Goal: Transaction & Acquisition: Purchase product/service

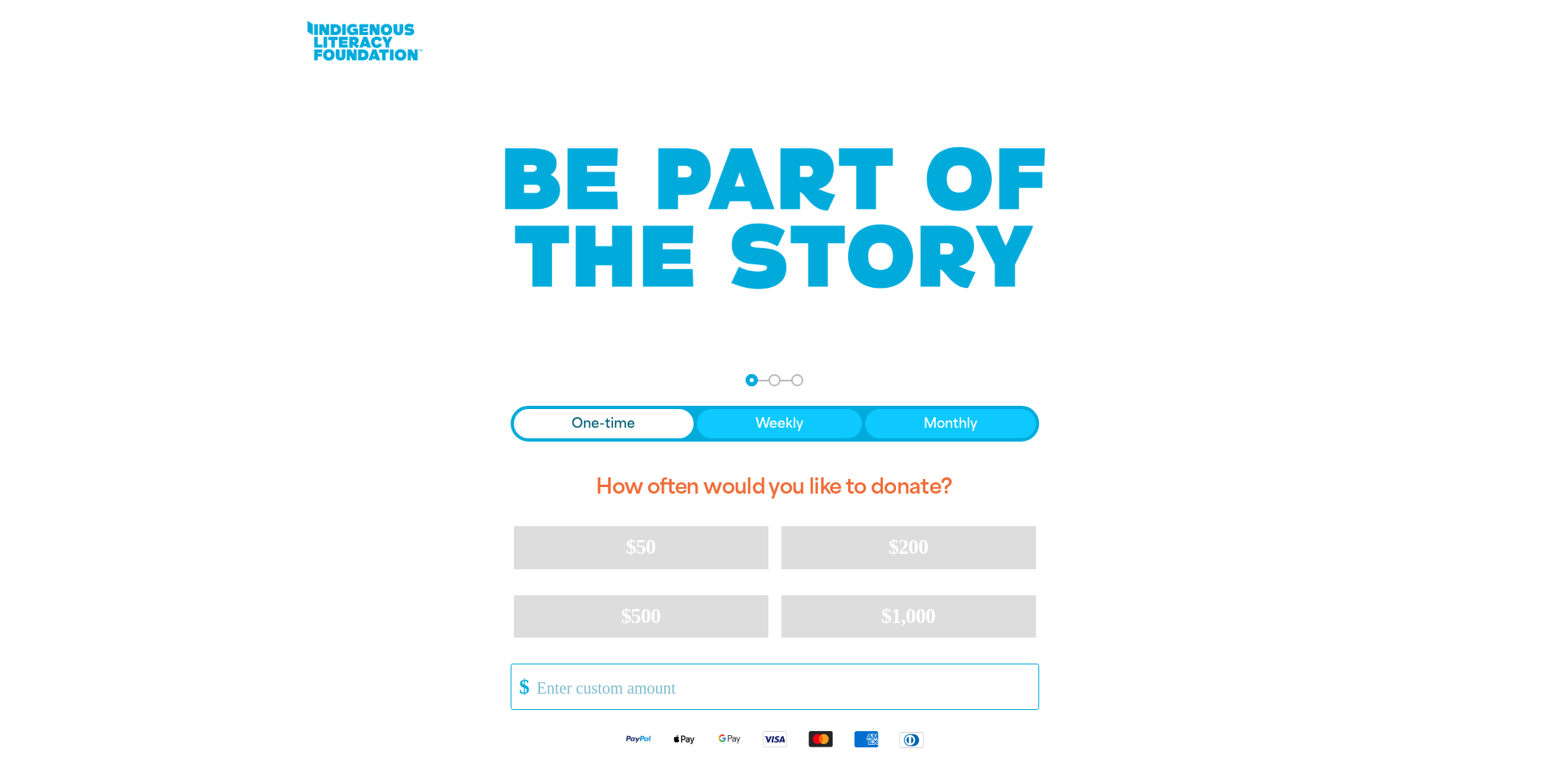
click at [751, 685] on input "Other Amount" at bounding box center [781, 686] width 512 height 45
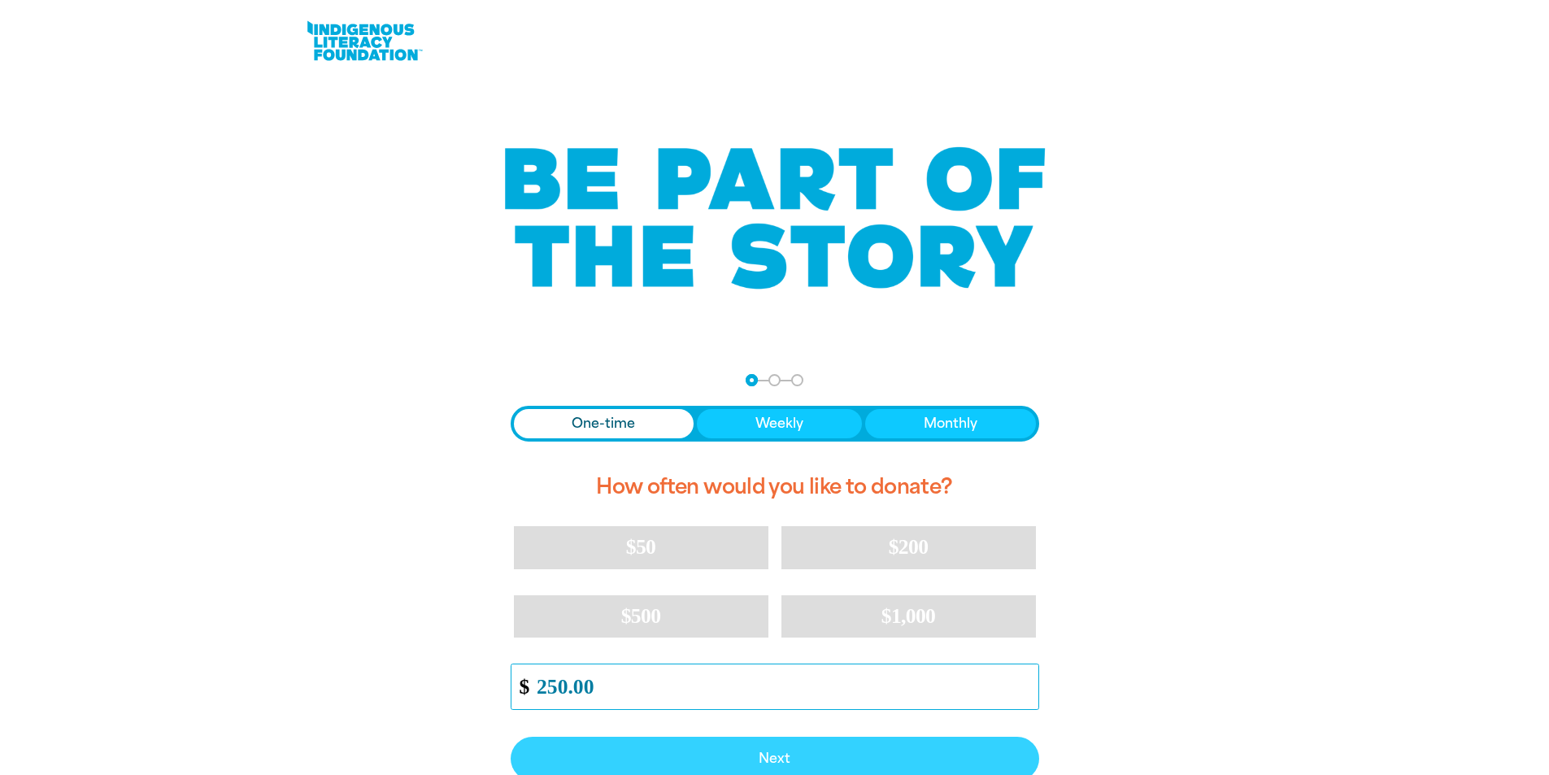
type input "250.00"
click at [791, 760] on span "Next" at bounding box center [775, 758] width 493 height 13
select select "AU"
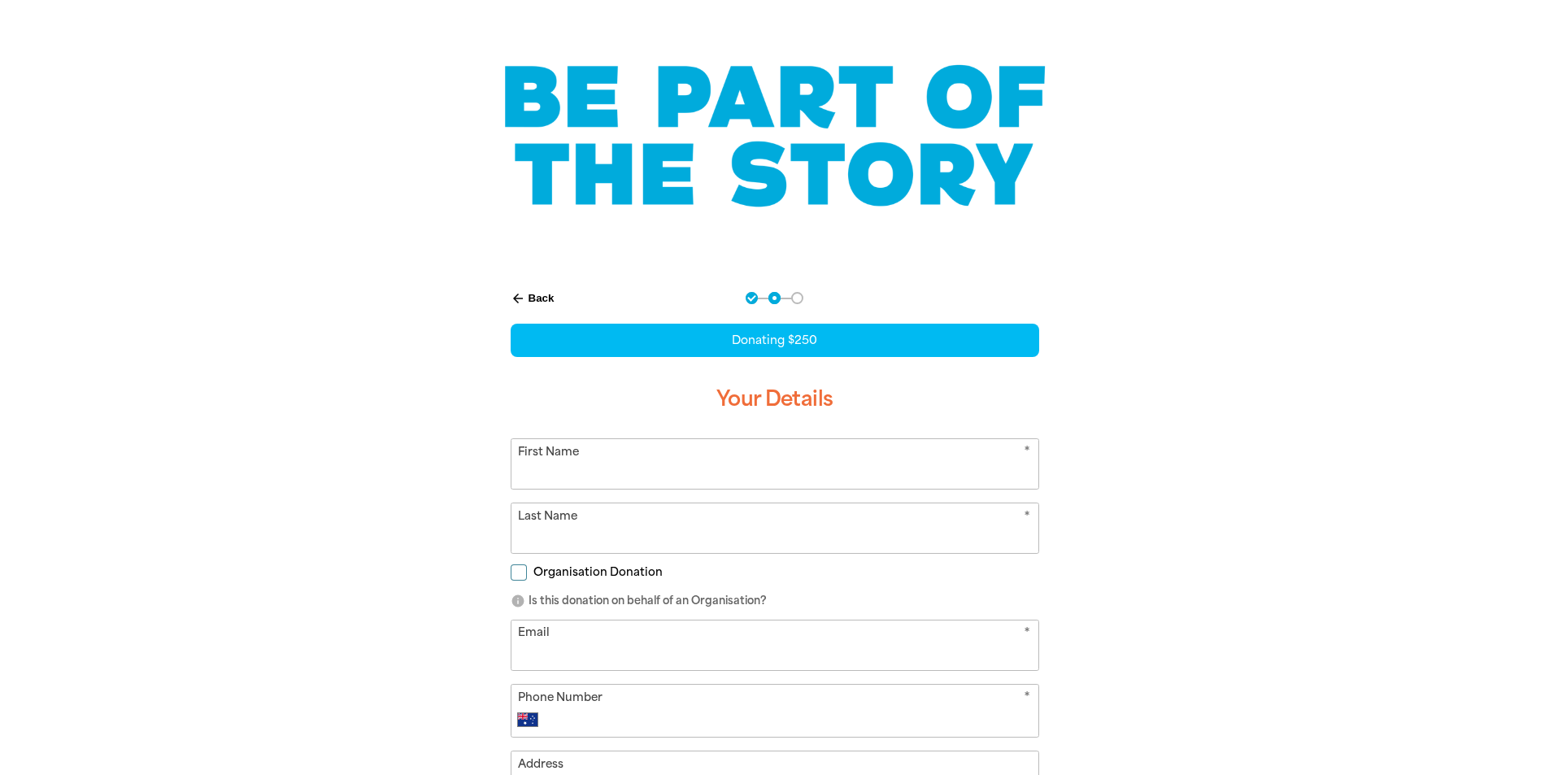
scroll to position [212, 0]
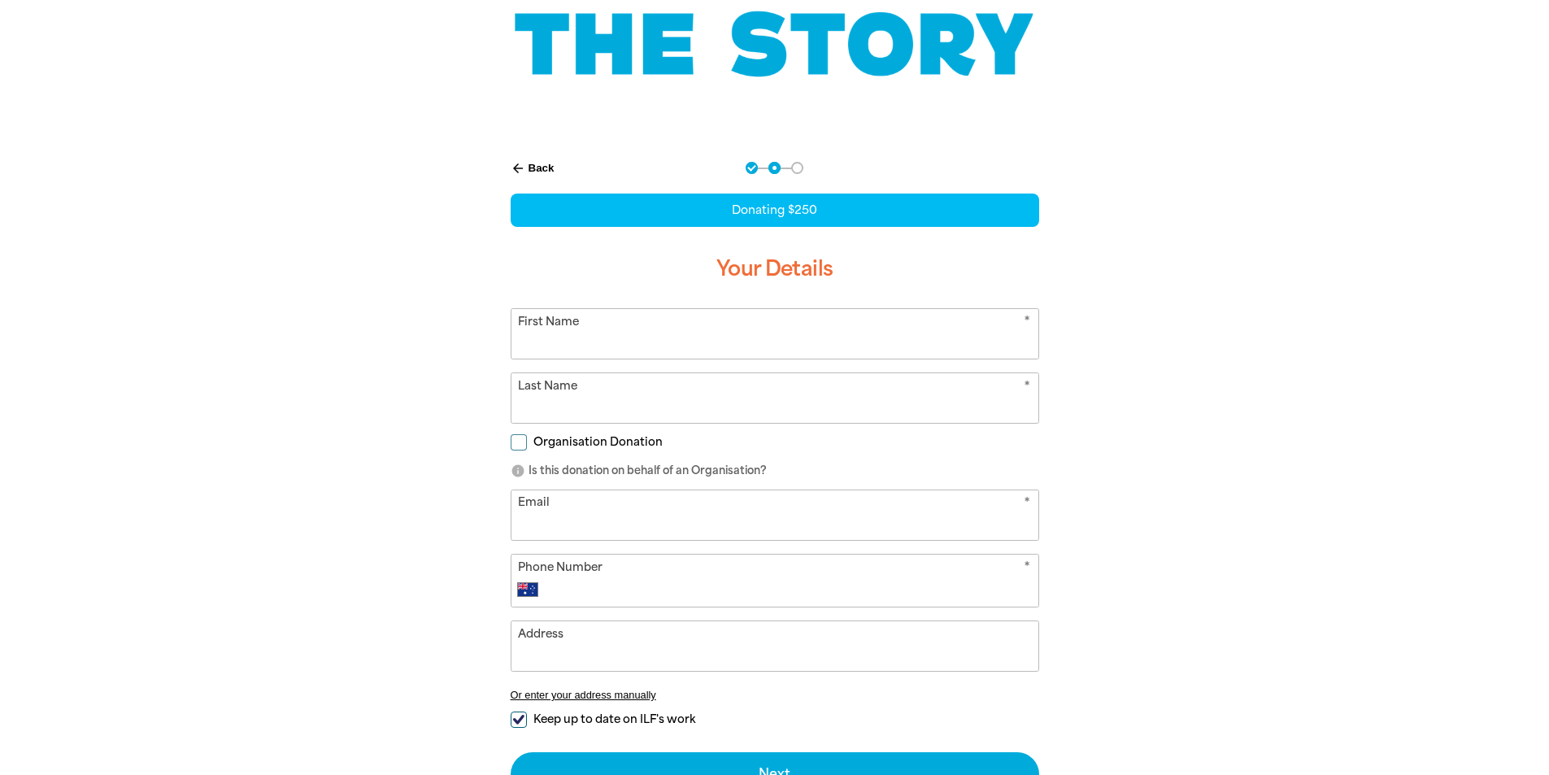
click at [690, 338] on input "First Name" at bounding box center [774, 334] width 527 height 50
type input "[PERSON_NAME]"
click at [517, 442] on input "Organisation Donation" at bounding box center [519, 442] width 16 height 16
checkbox input "true"
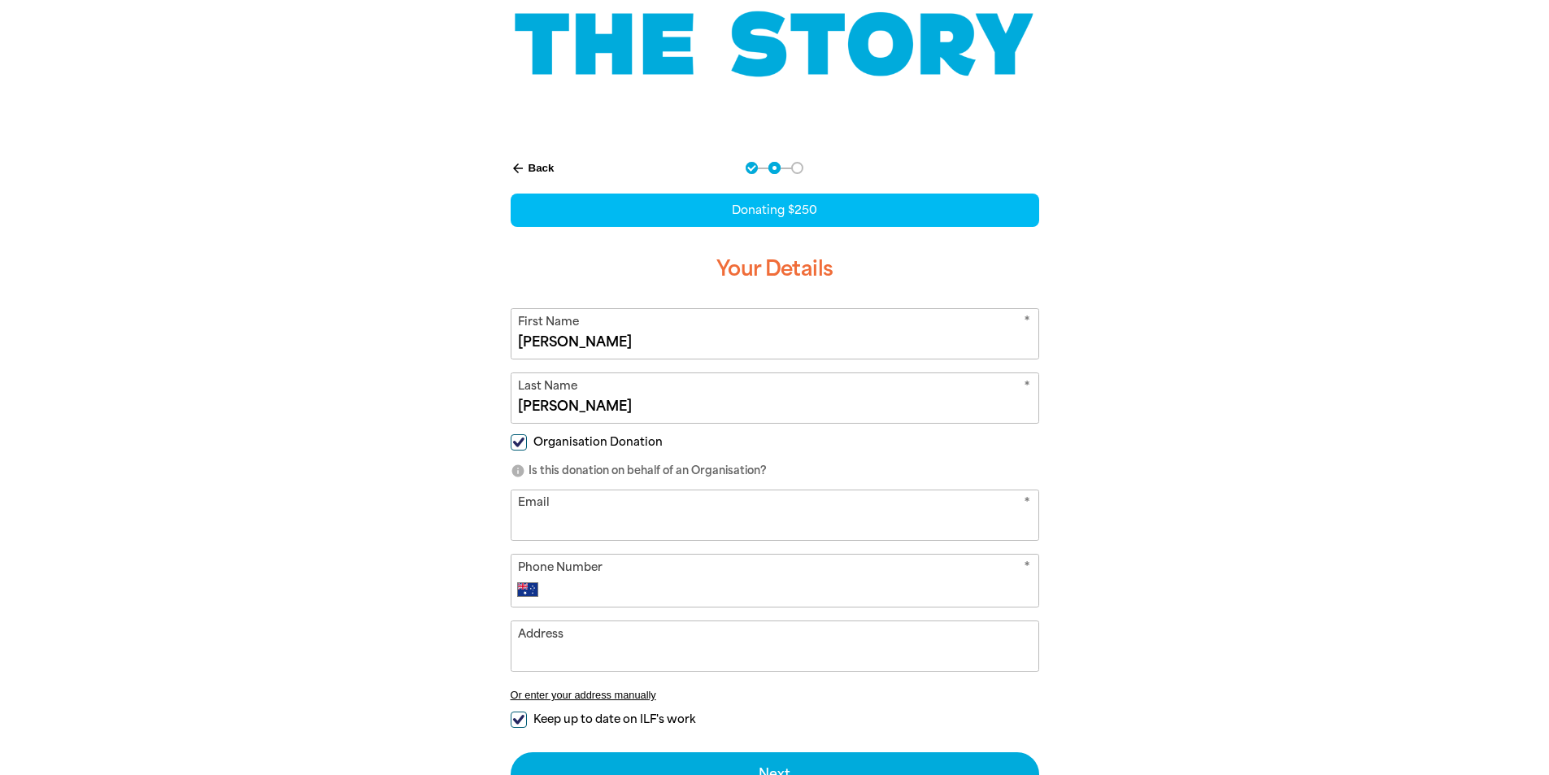
select select "AU"
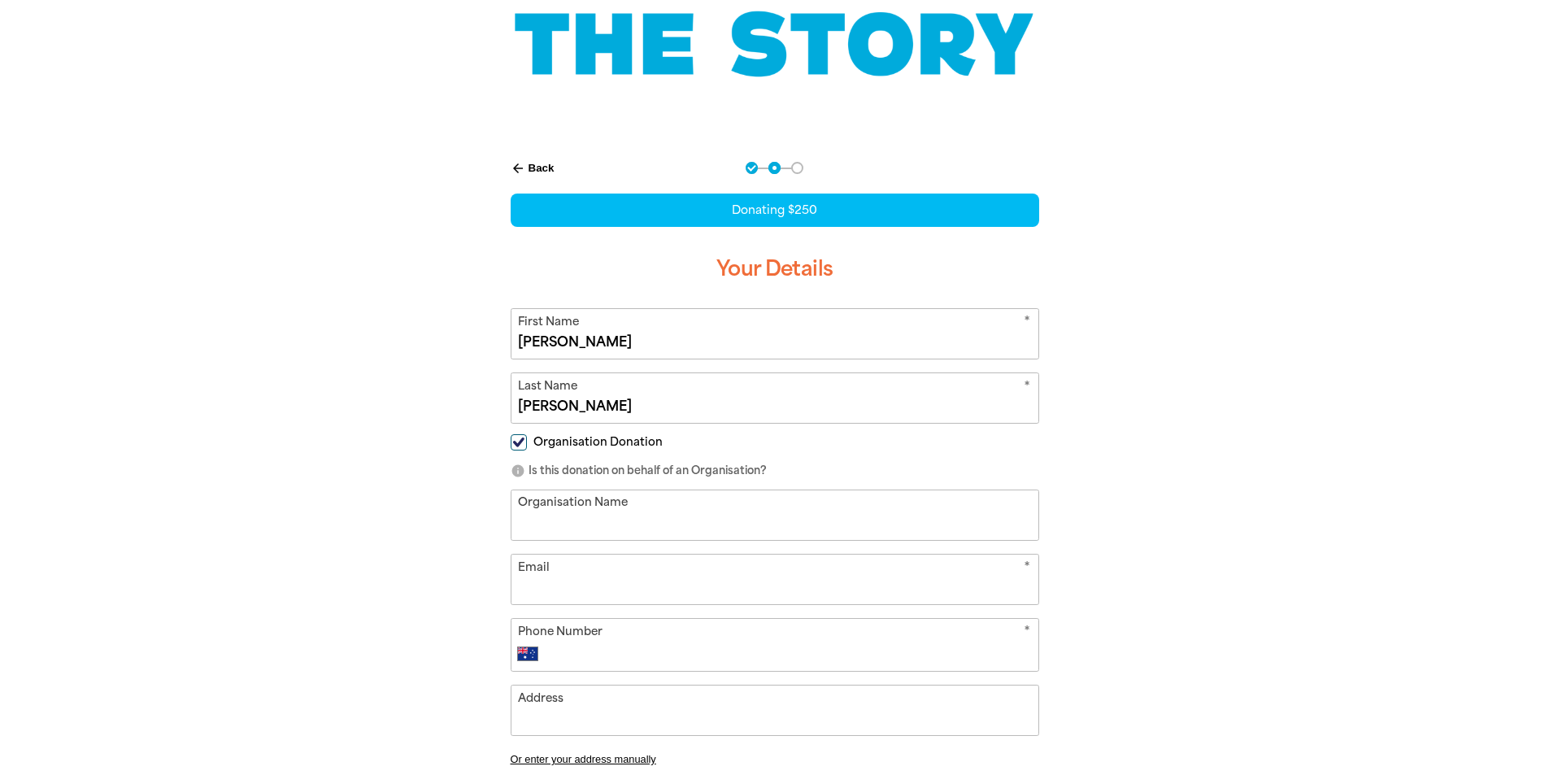
click at [596, 533] on input "Organisation Name" at bounding box center [774, 515] width 527 height 50
type input "Smiths Pty Ltd"
type input "[EMAIL_ADDRESS][DOMAIN_NAME]"
click at [604, 650] on input "Phone Number" at bounding box center [790, 654] width 481 height 20
type input "[PHONE_NUMBER]"
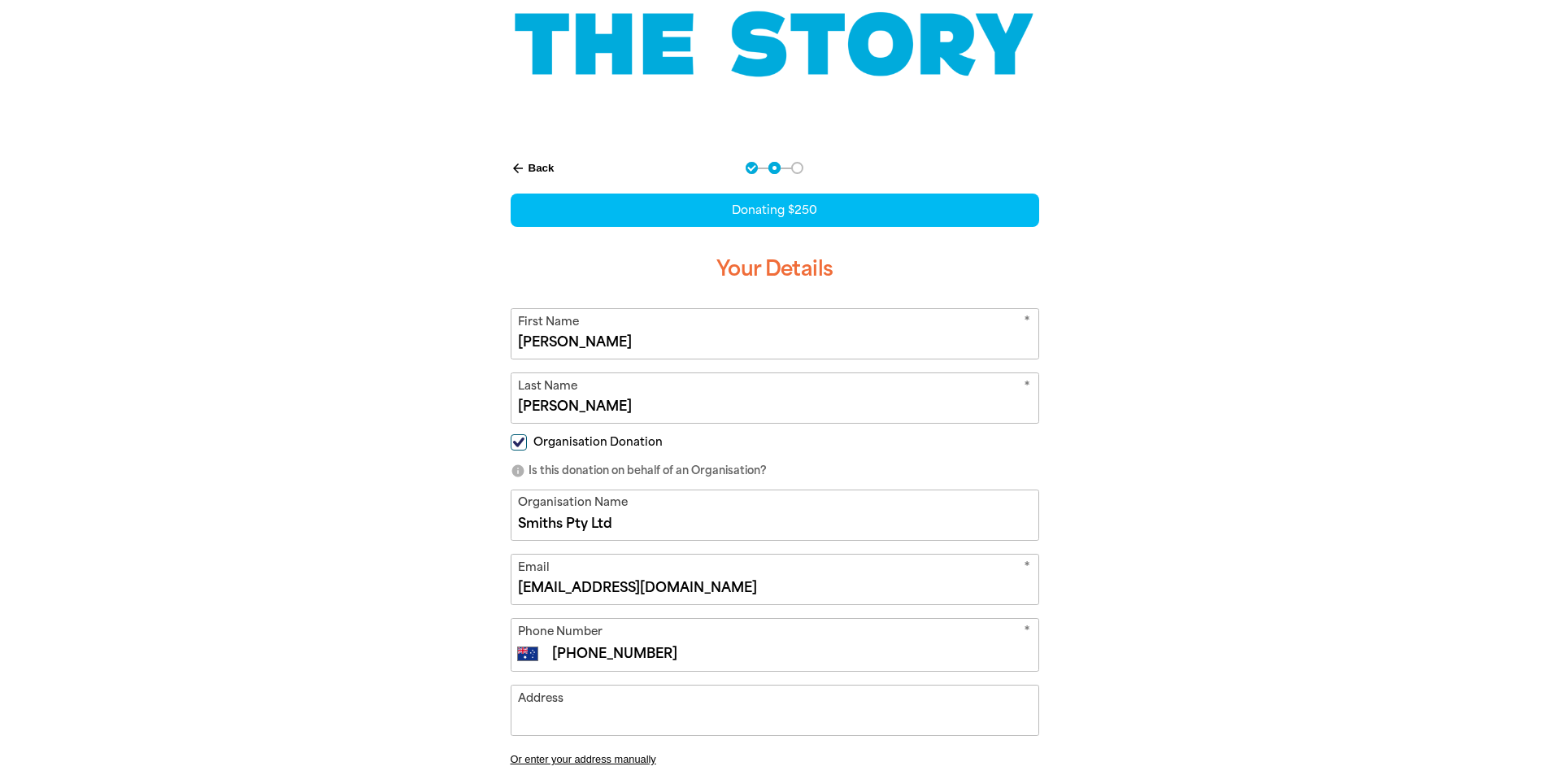
click at [585, 714] on input "Address" at bounding box center [774, 710] width 527 height 50
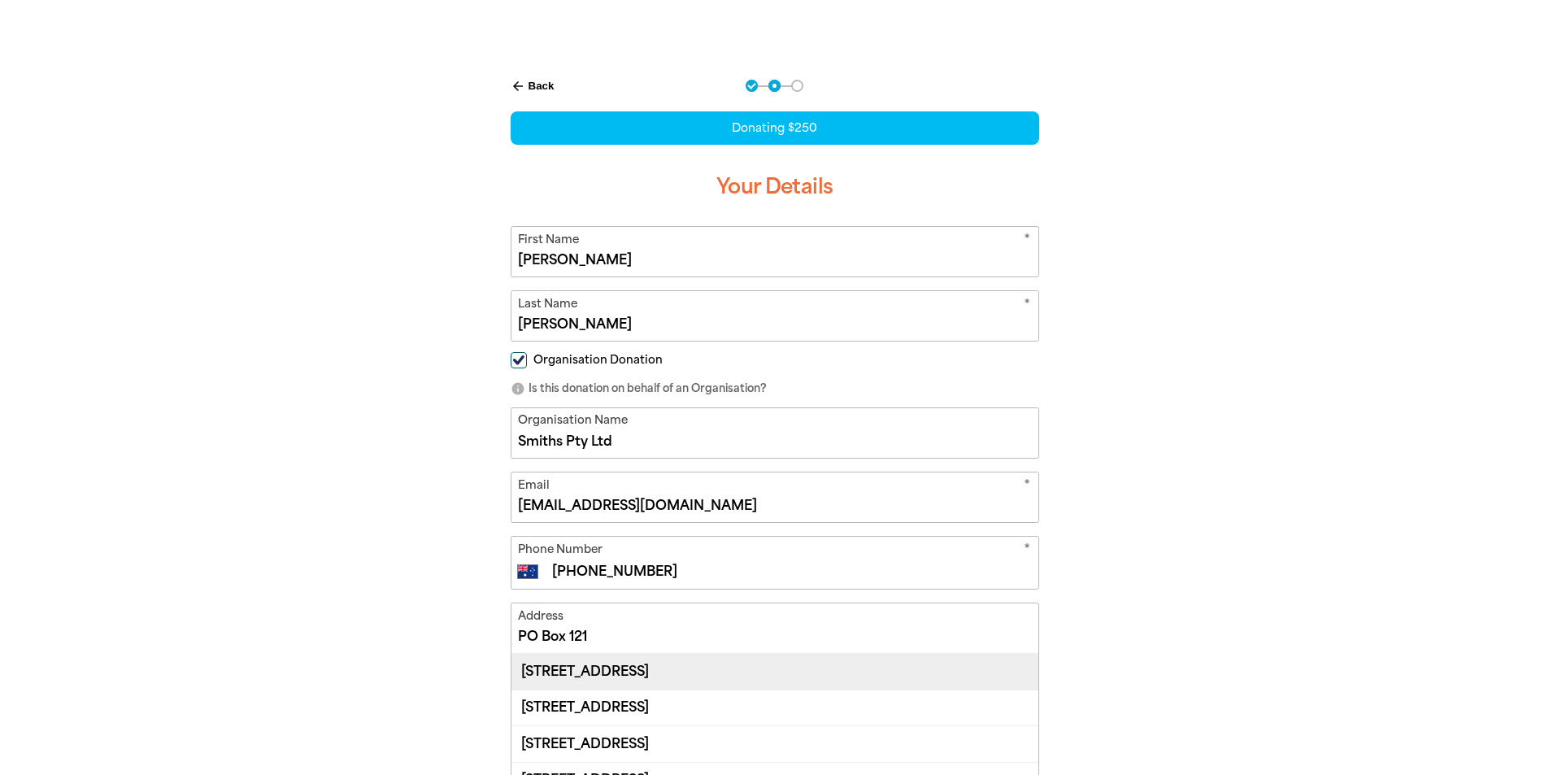
scroll to position [294, 0]
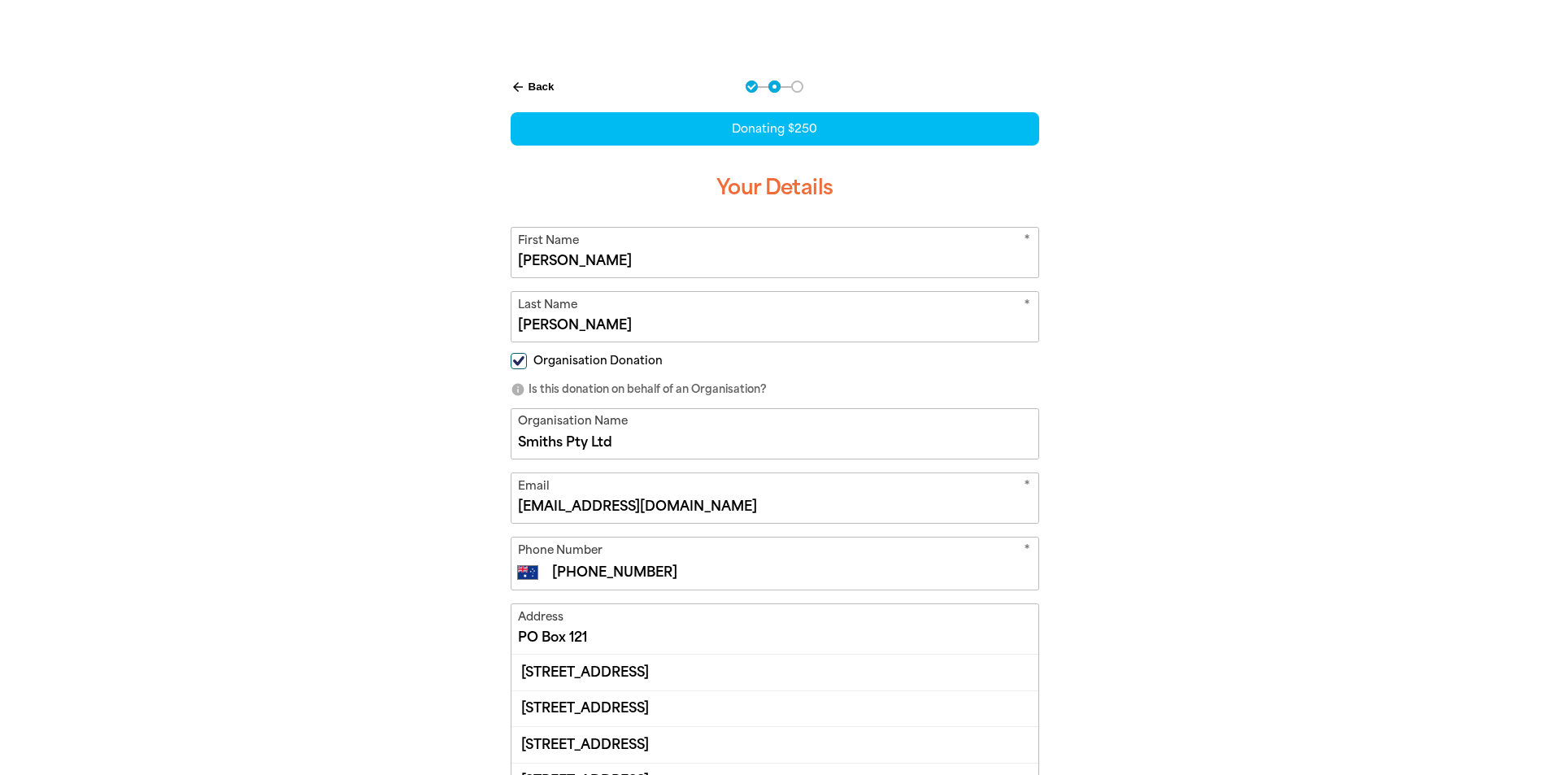
click at [678, 639] on input "PO Box 121" at bounding box center [774, 629] width 527 height 50
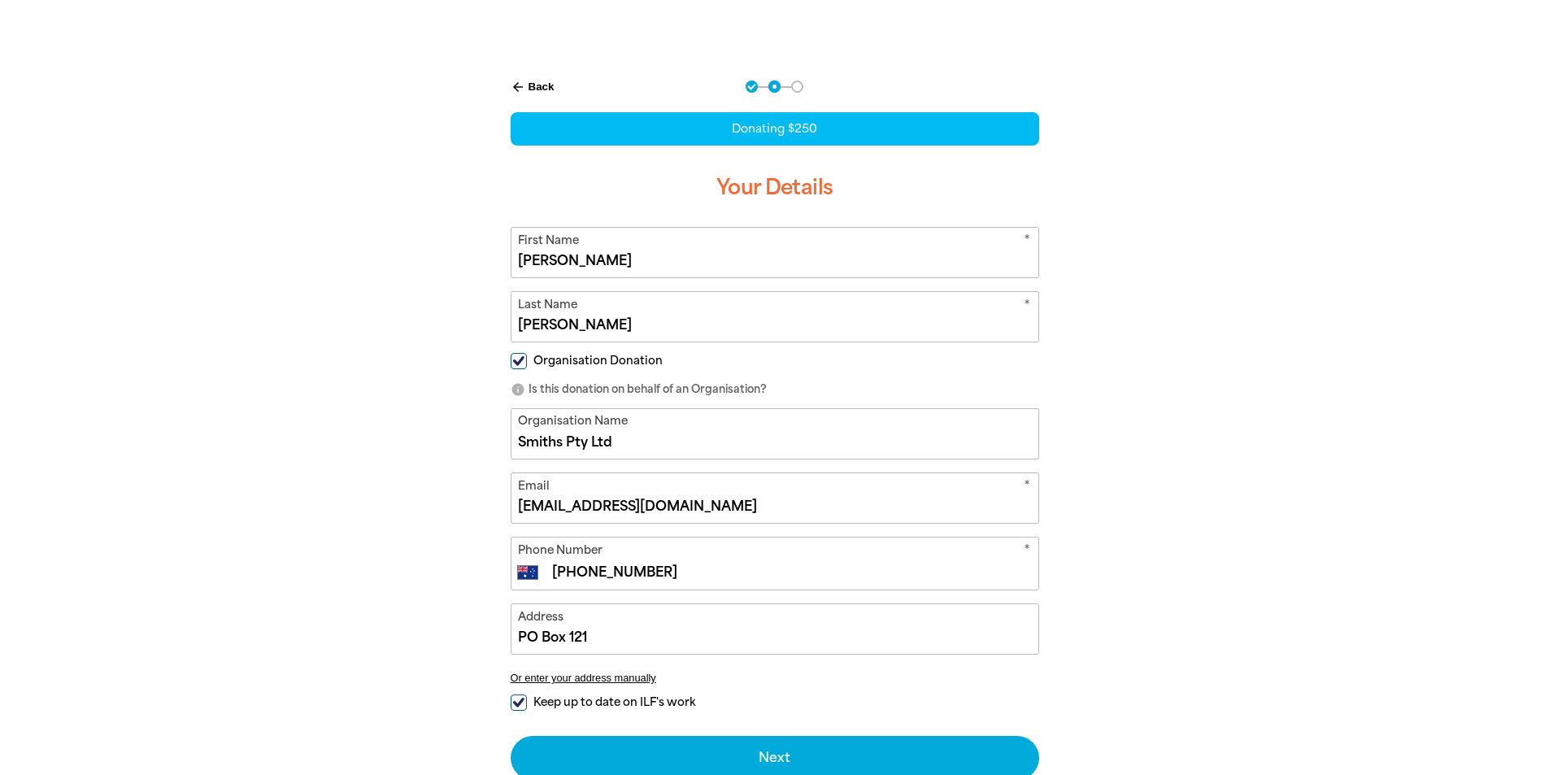
click at [677, 637] on input "PO Box 121" at bounding box center [774, 629] width 527 height 50
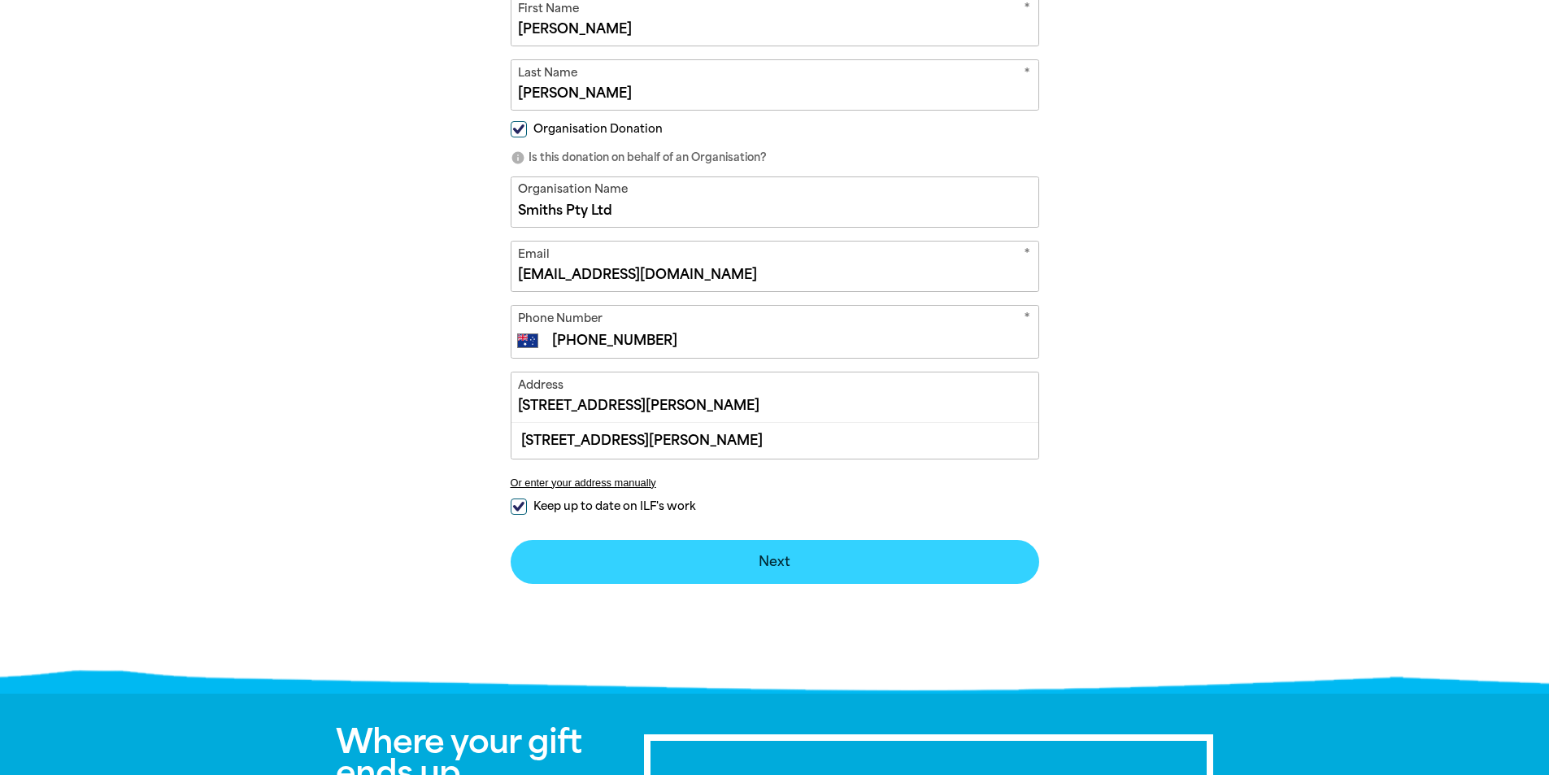
scroll to position [537, 0]
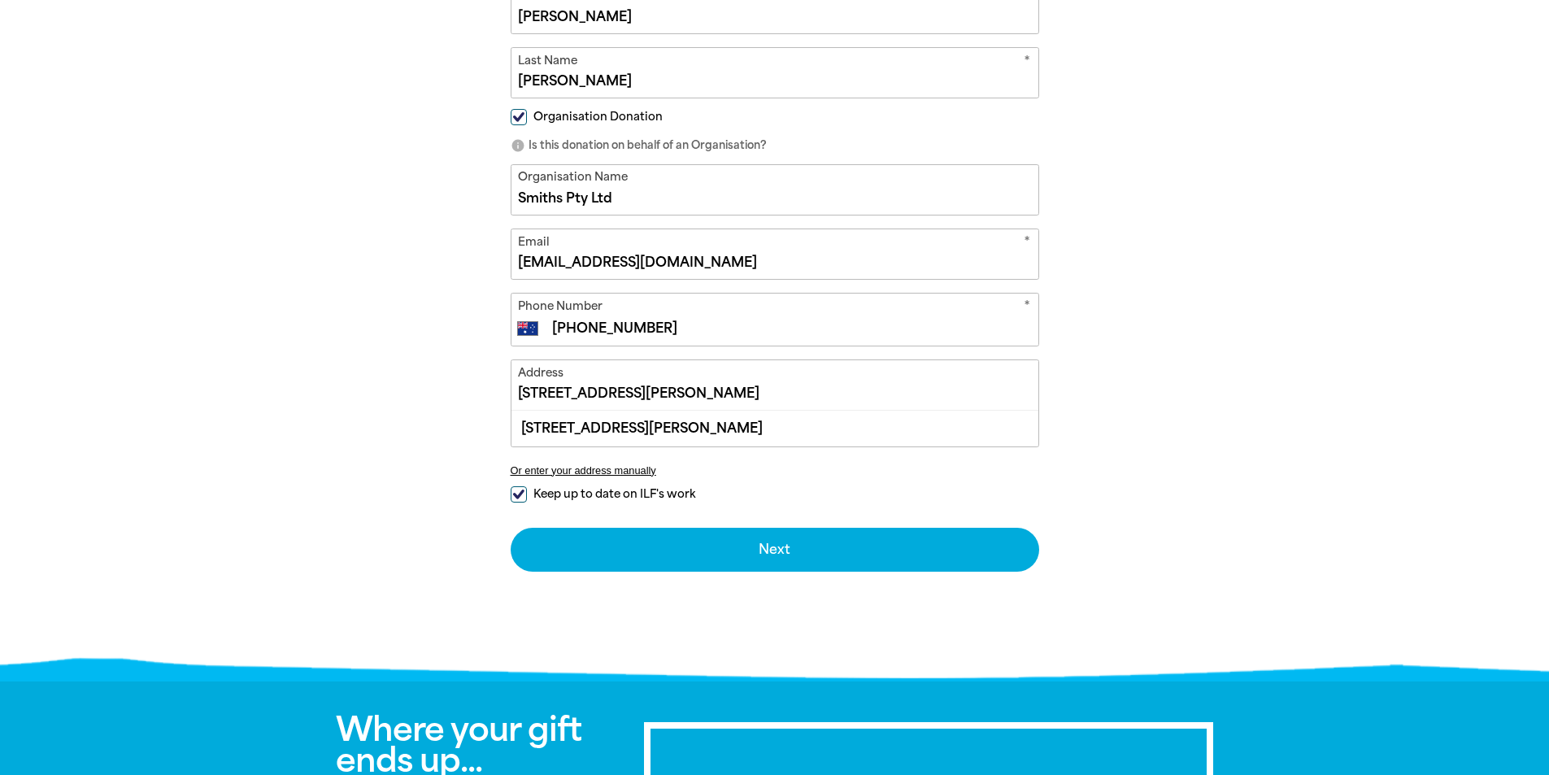
type input "[STREET_ADDRESS][PERSON_NAME]"
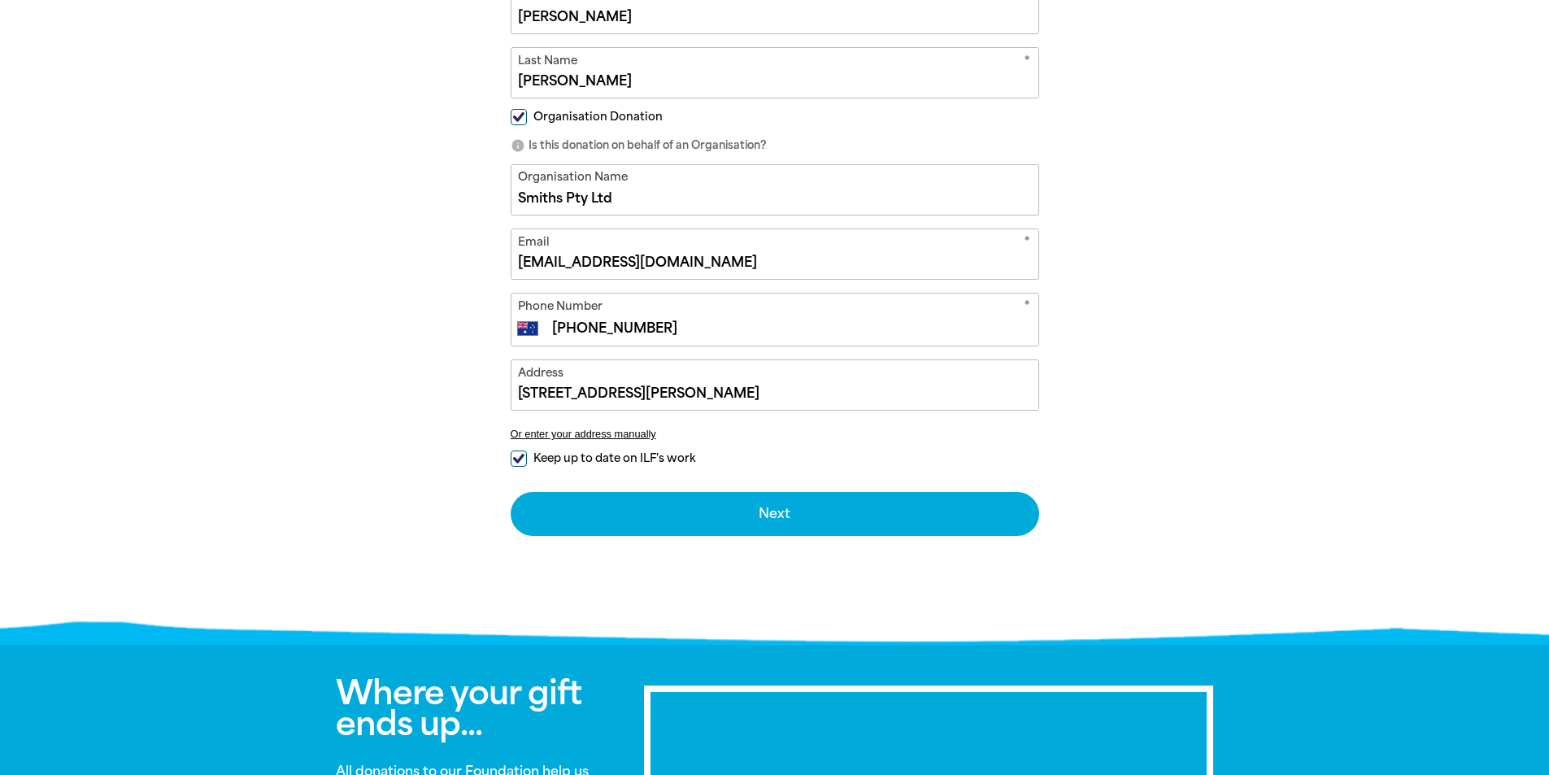
click at [520, 494] on form "* First Name [PERSON_NAME] * Last Name [PERSON_NAME] Organisation Donation info…" at bounding box center [775, 259] width 529 height 552
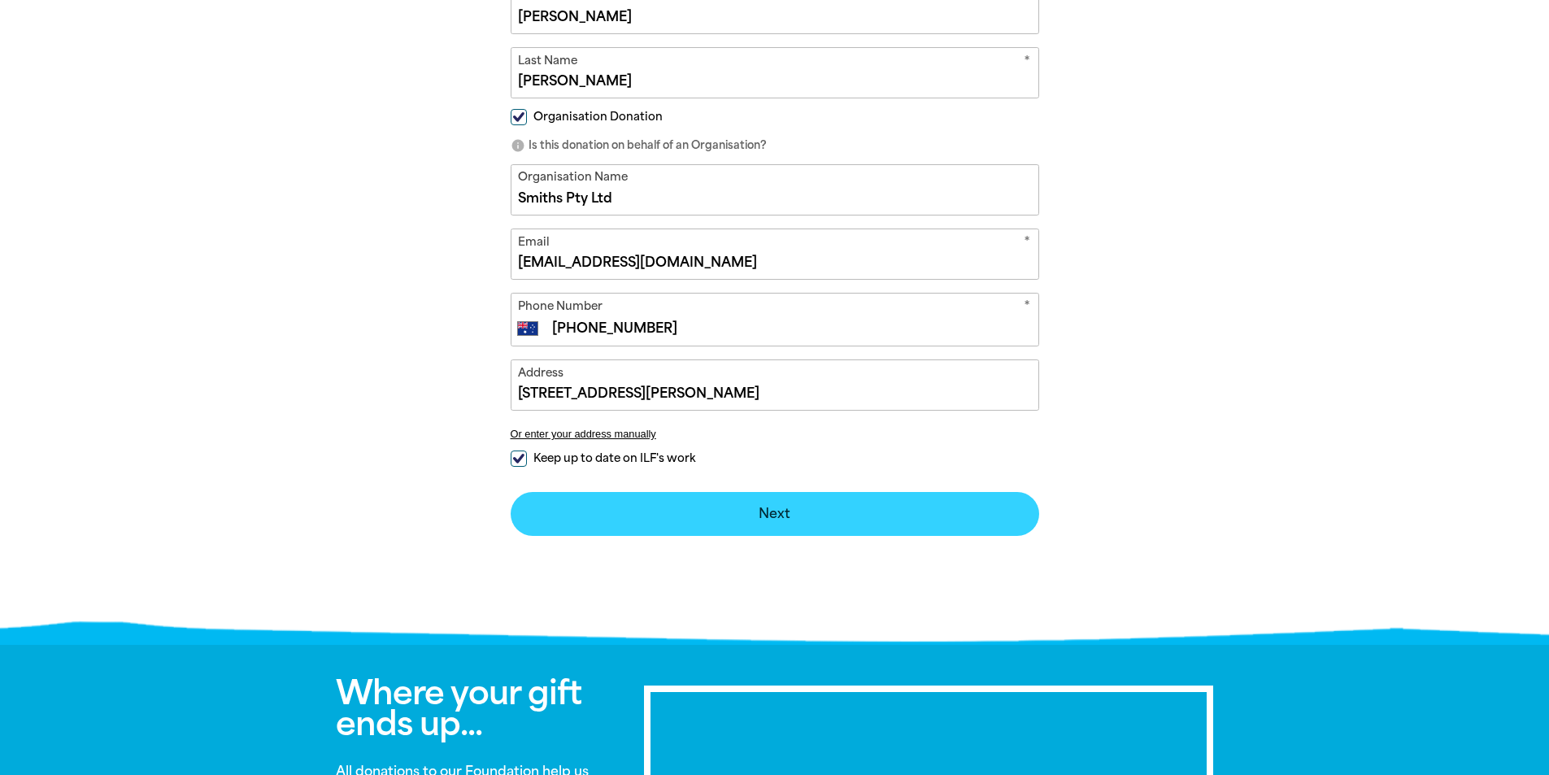
click at [762, 516] on button "Next chevron_right" at bounding box center [775, 514] width 529 height 44
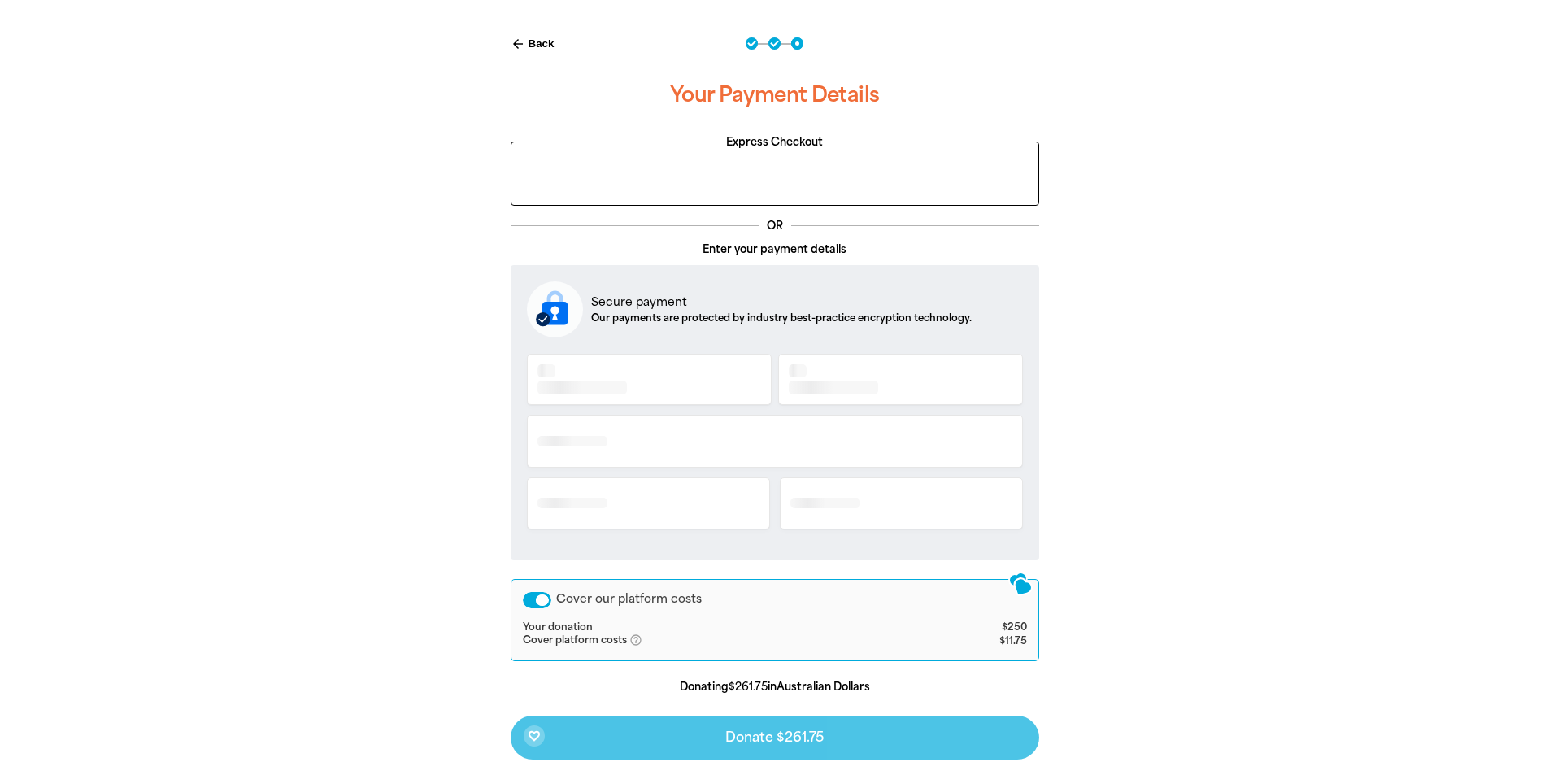
scroll to position [336, 0]
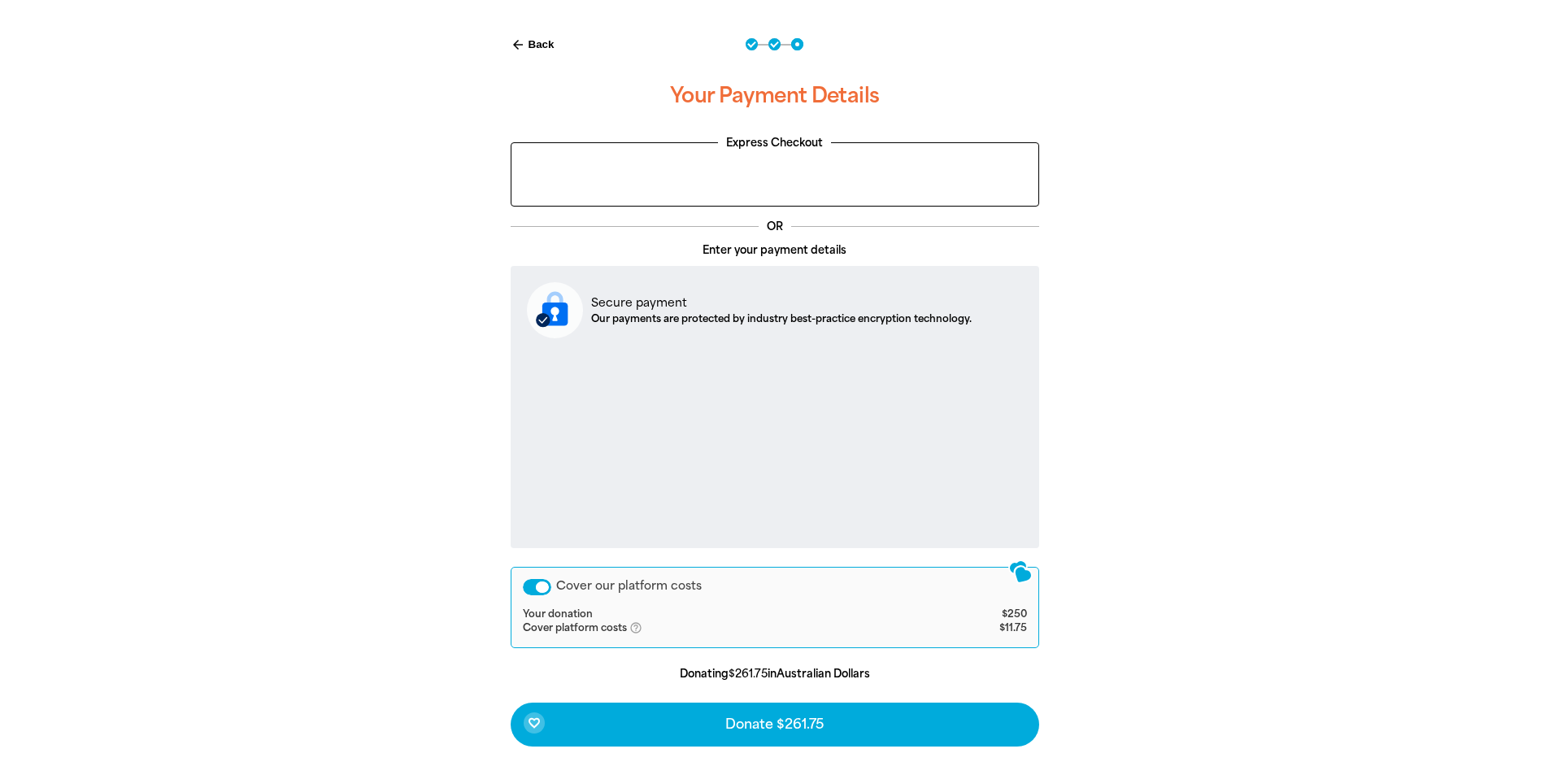
click at [541, 587] on div "Cover our platform costs" at bounding box center [537, 587] width 28 height 16
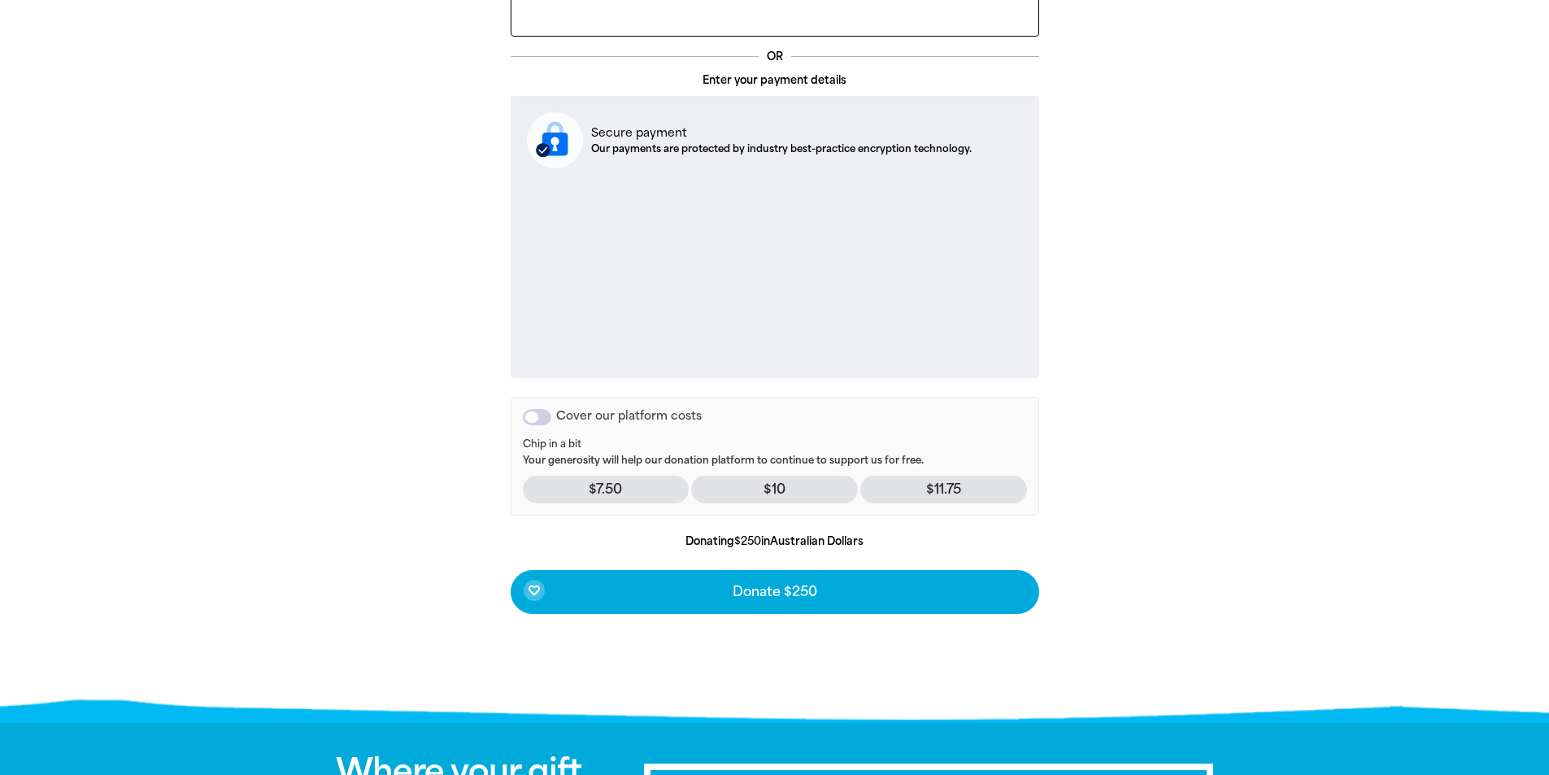
scroll to position [580, 0]
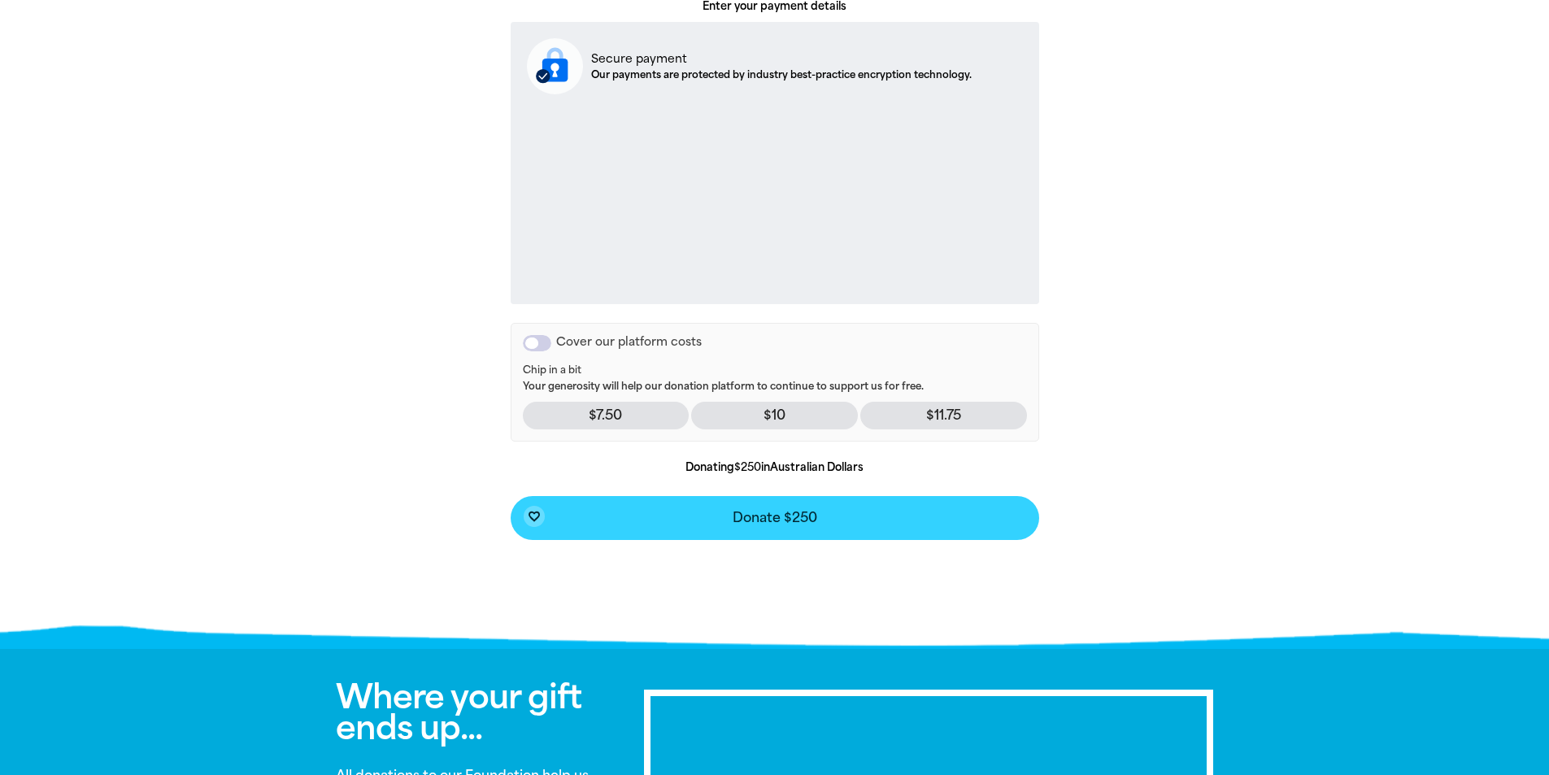
click at [764, 522] on span "Donate $250" at bounding box center [775, 517] width 85 height 13
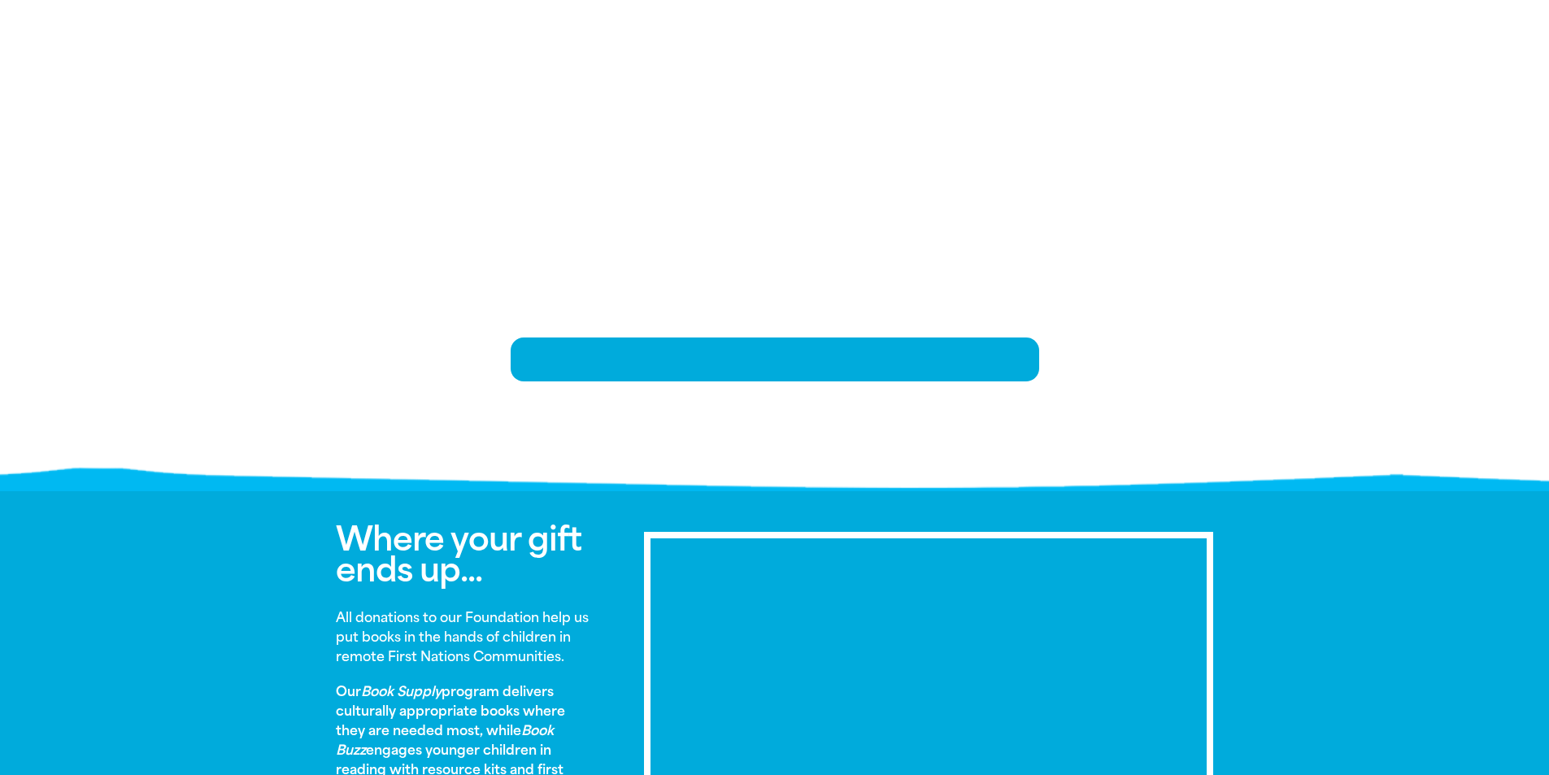
scroll to position [331, 0]
